Goal: Task Accomplishment & Management: Use online tool/utility

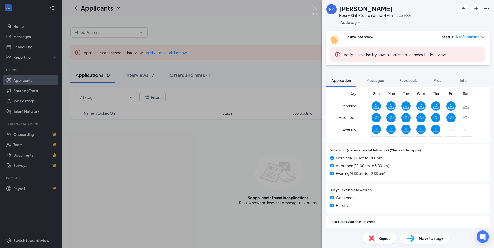
scroll to position [152, 0]
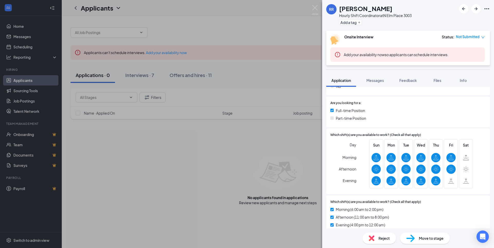
click at [482, 37] on icon "down" at bounding box center [482, 37] width 3 height 2
click at [461, 52] on span "Assign Time" at bounding box center [462, 52] width 20 height 6
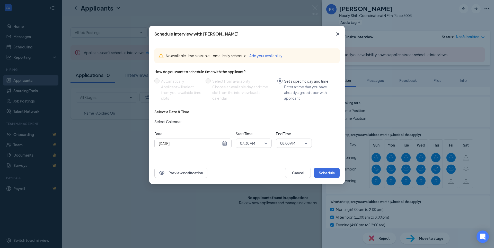
click at [266, 145] on span "07:30 AM" at bounding box center [253, 143] width 27 height 8
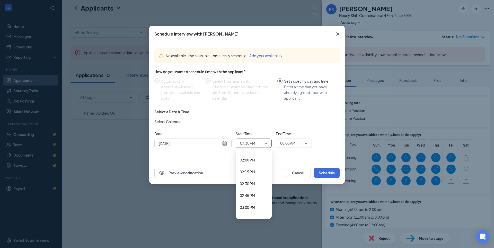
scroll to position [618, 0]
click at [253, 179] on span "01:30 PM" at bounding box center [247, 178] width 15 height 6
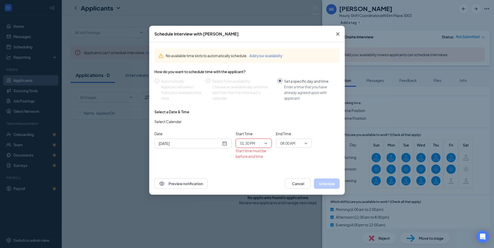
click at [308, 145] on div "08:00 AM" at bounding box center [294, 142] width 36 height 9
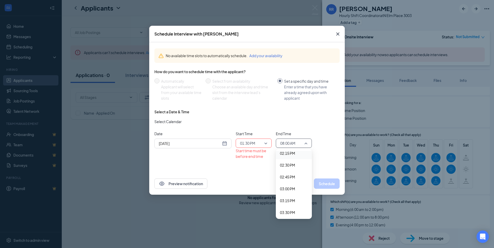
scroll to position [668, 0]
click at [293, 154] on span "02:00 PM" at bounding box center [287, 152] width 15 height 6
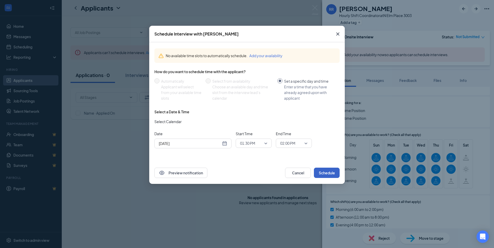
click at [329, 173] on button "Schedule" at bounding box center [327, 172] width 26 height 10
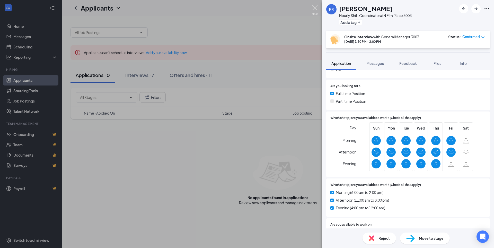
click at [315, 8] on img at bounding box center [315, 10] width 6 height 10
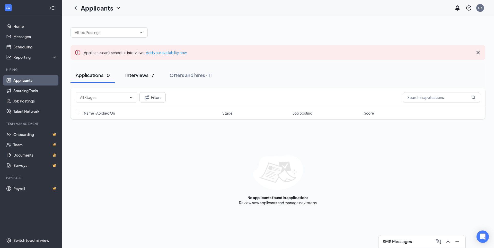
click at [147, 75] on div "Interviews · 7" at bounding box center [139, 75] width 29 height 6
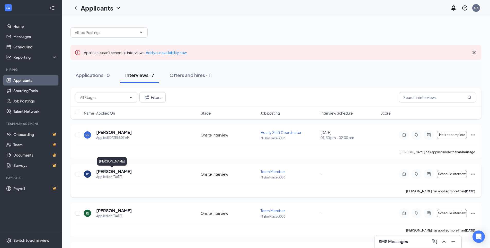
click at [112, 172] on h5 "[PERSON_NAME]" at bounding box center [114, 172] width 36 height 6
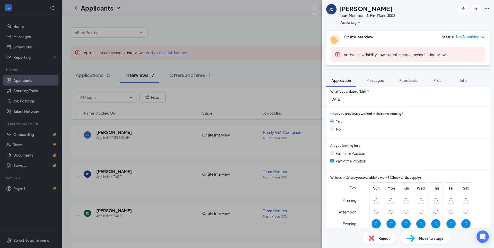
scroll to position [51, 0]
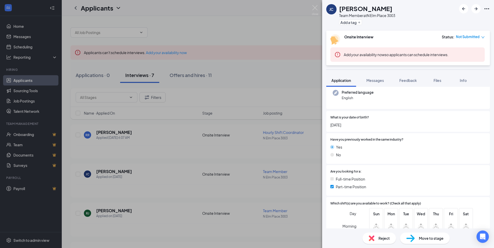
click at [482, 37] on icon "down" at bounding box center [482, 37] width 3 height 2
click at [465, 51] on span "Assign Time" at bounding box center [462, 52] width 20 height 6
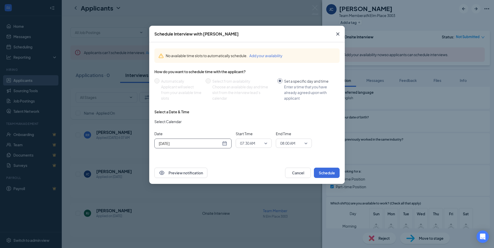
click at [226, 144] on div "[DATE]" at bounding box center [193, 143] width 68 height 6
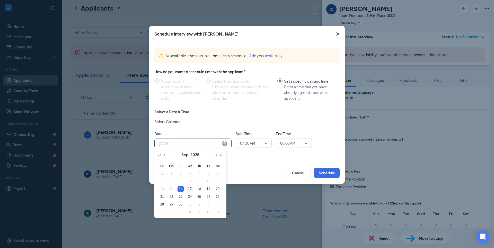
click at [189, 188] on div "17" at bounding box center [190, 189] width 6 height 6
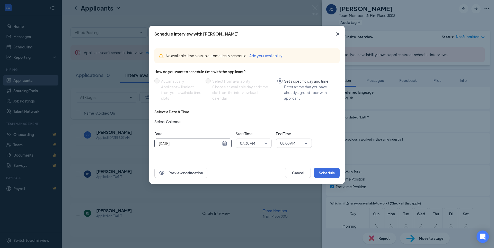
click at [266, 143] on span "07:30 AM" at bounding box center [253, 143] width 27 height 8
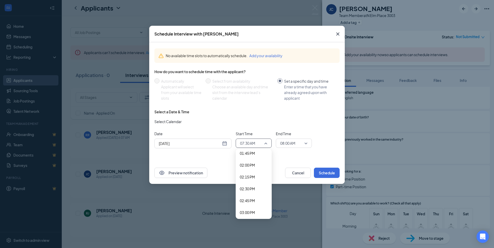
scroll to position [650, 0]
drag, startPoint x: 252, startPoint y: 193, endPoint x: 286, endPoint y: 175, distance: 37.7
click at [252, 193] on span "02:30 PM" at bounding box center [247, 194] width 15 height 6
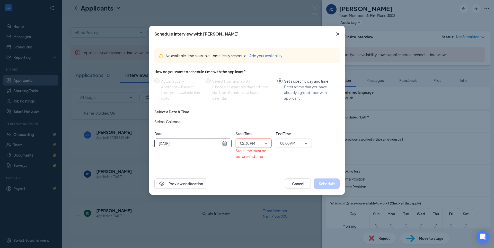
click at [226, 143] on div "[DATE]" at bounding box center [193, 143] width 68 height 6
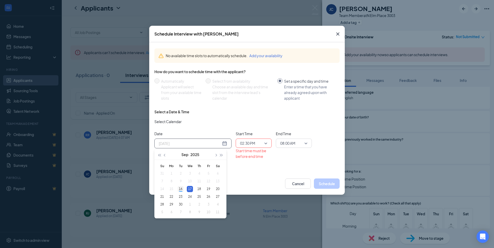
type input "[DATE]"
click at [180, 190] on div "16" at bounding box center [181, 189] width 6 height 6
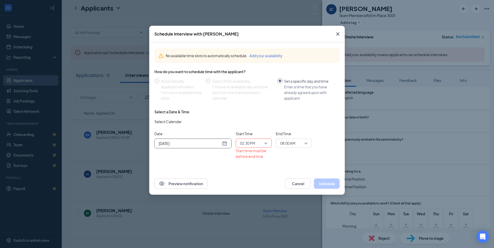
click at [306, 144] on span "08:00 AM" at bounding box center [293, 143] width 27 height 8
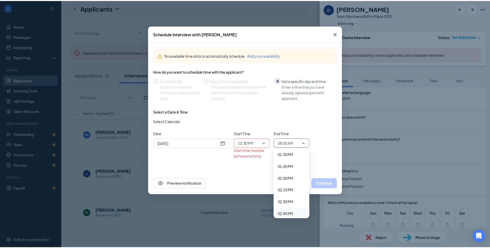
scroll to position [652, 0]
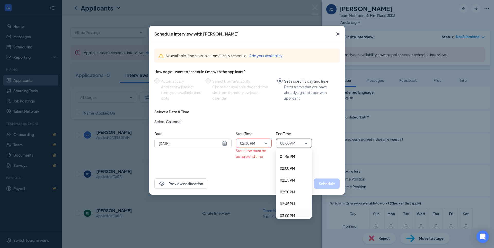
click at [290, 214] on span "03:00 PM" at bounding box center [287, 216] width 15 height 6
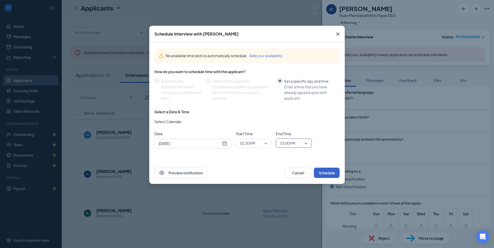
click at [328, 173] on button "Schedule" at bounding box center [327, 172] width 26 height 10
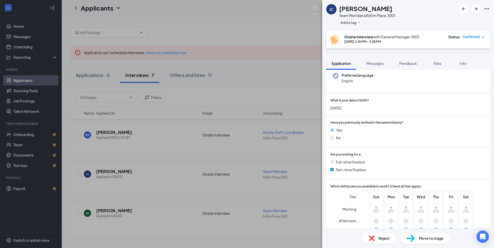
click at [163, 173] on div "[PERSON_NAME] Team Member at [GEOGRAPHIC_DATA] 3003 Add a tag Onsite Interview …" at bounding box center [247, 124] width 494 height 248
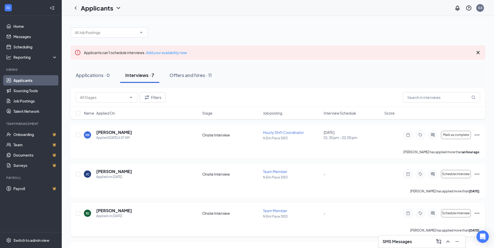
click at [103, 214] on div "Applied on [DATE]" at bounding box center [114, 215] width 36 height 5
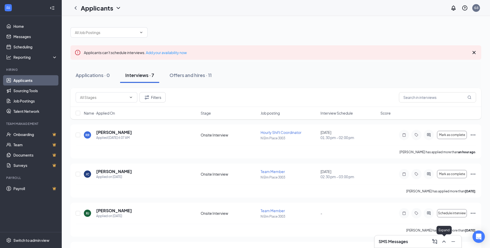
click at [445, 240] on icon "ChevronUp" at bounding box center [444, 241] width 6 height 6
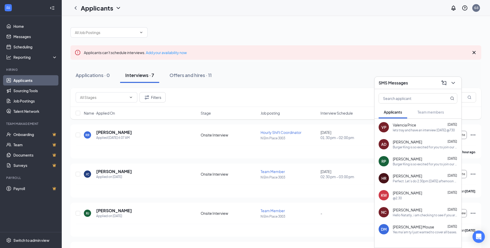
click at [418, 144] on span "[PERSON_NAME]" at bounding box center [407, 141] width 29 height 5
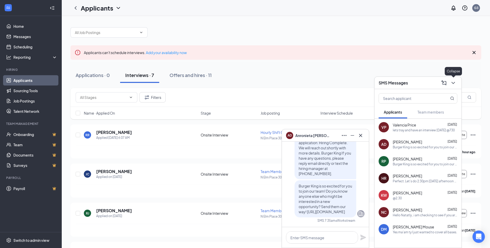
click at [454, 83] on icon "ChevronDown" at bounding box center [453, 83] width 6 height 6
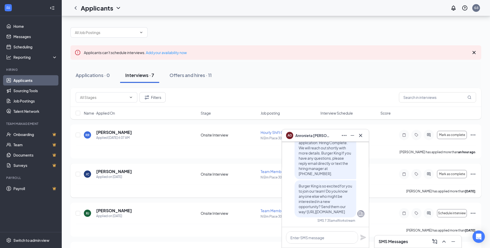
scroll to position [26, 0]
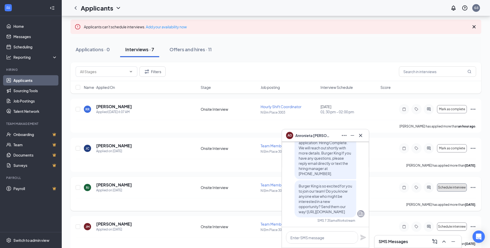
click at [442, 187] on span "Schedule interview" at bounding box center [452, 187] width 28 height 4
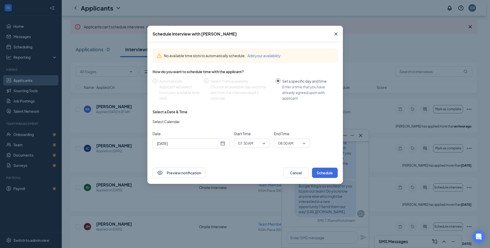
click at [264, 143] on span "07:30 AM" at bounding box center [251, 143] width 27 height 8
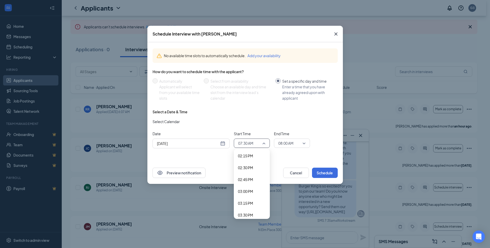
scroll to position [671, 0]
click at [249, 196] on span "03:00 PM" at bounding box center [245, 197] width 15 height 6
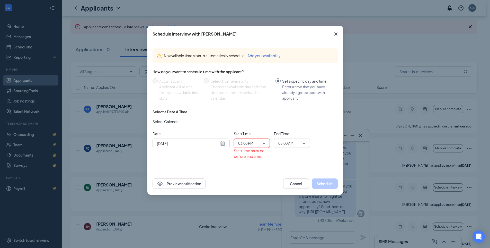
click at [305, 144] on span "08:00 AM" at bounding box center [291, 143] width 27 height 8
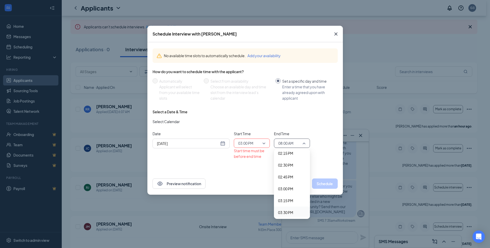
click at [290, 211] on span "03:30 PM" at bounding box center [285, 212] width 15 height 6
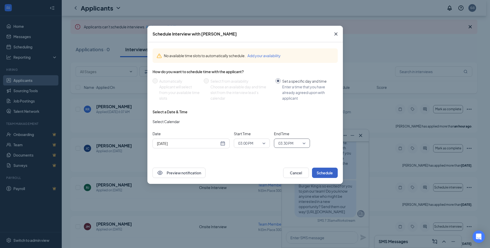
click at [329, 172] on button "Schedule" at bounding box center [325, 172] width 26 height 10
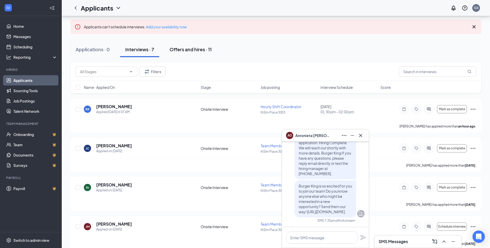
click at [189, 50] on div "Offers and hires · 11" at bounding box center [191, 49] width 42 height 6
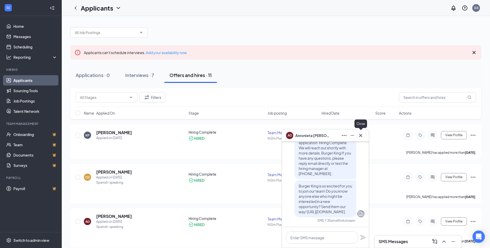
click at [361, 135] on icon "Cross" at bounding box center [361, 135] width 6 height 6
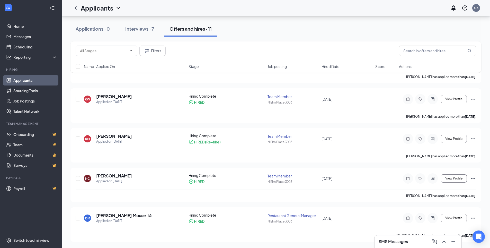
scroll to position [245, 0]
